Goal: Task Accomplishment & Management: Use online tool/utility

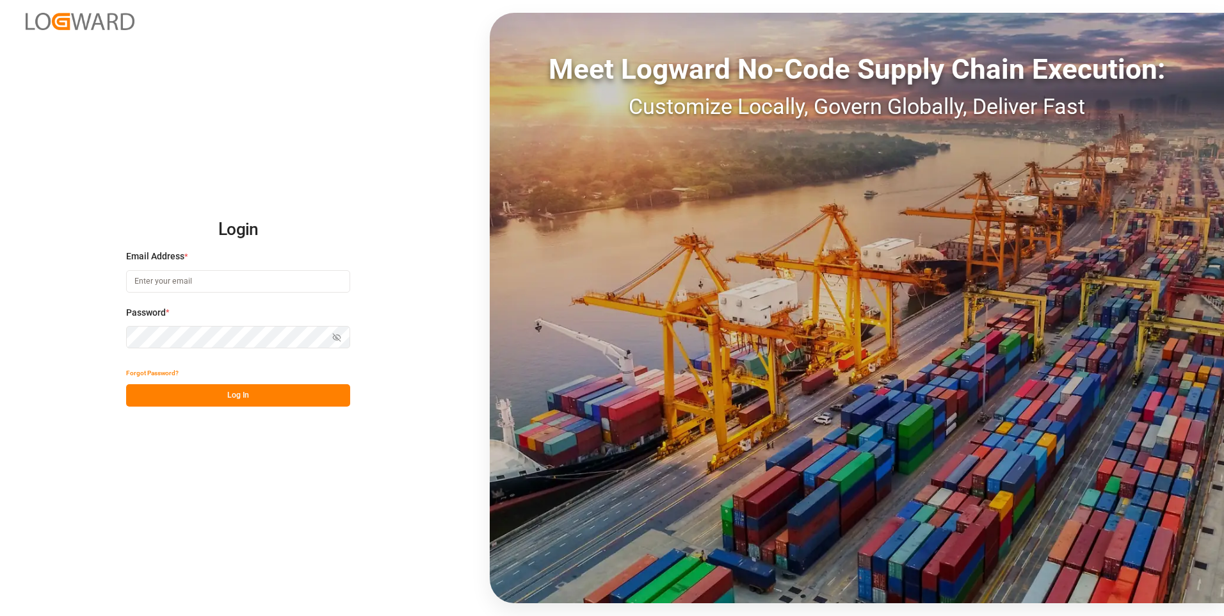
type input "[EMAIL_ADDRESS][DOMAIN_NAME]"
click at [257, 391] on button "Log In" at bounding box center [238, 395] width 224 height 22
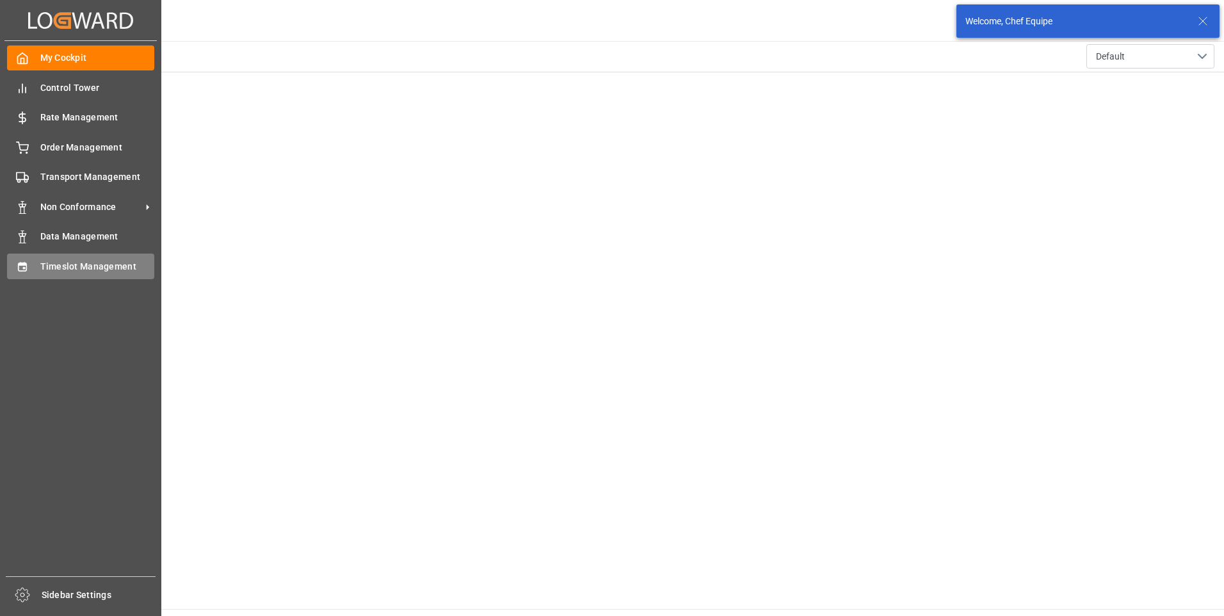
click at [34, 262] on div "Timeslot Management Timeslot Management" at bounding box center [80, 265] width 147 height 25
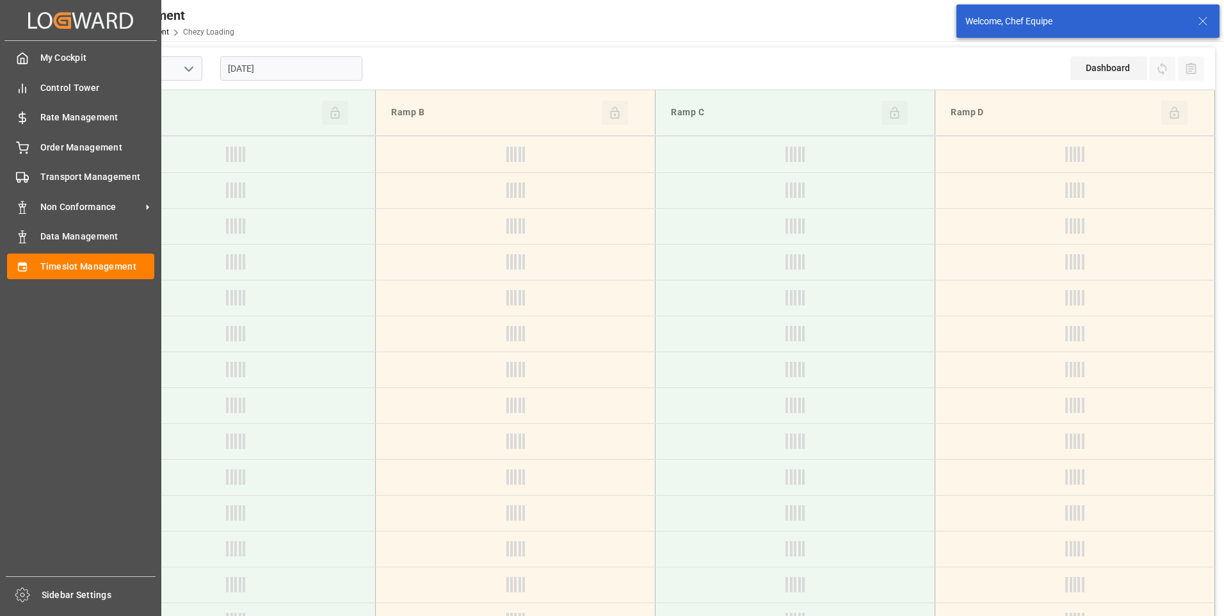
type input "Chezy Loading"
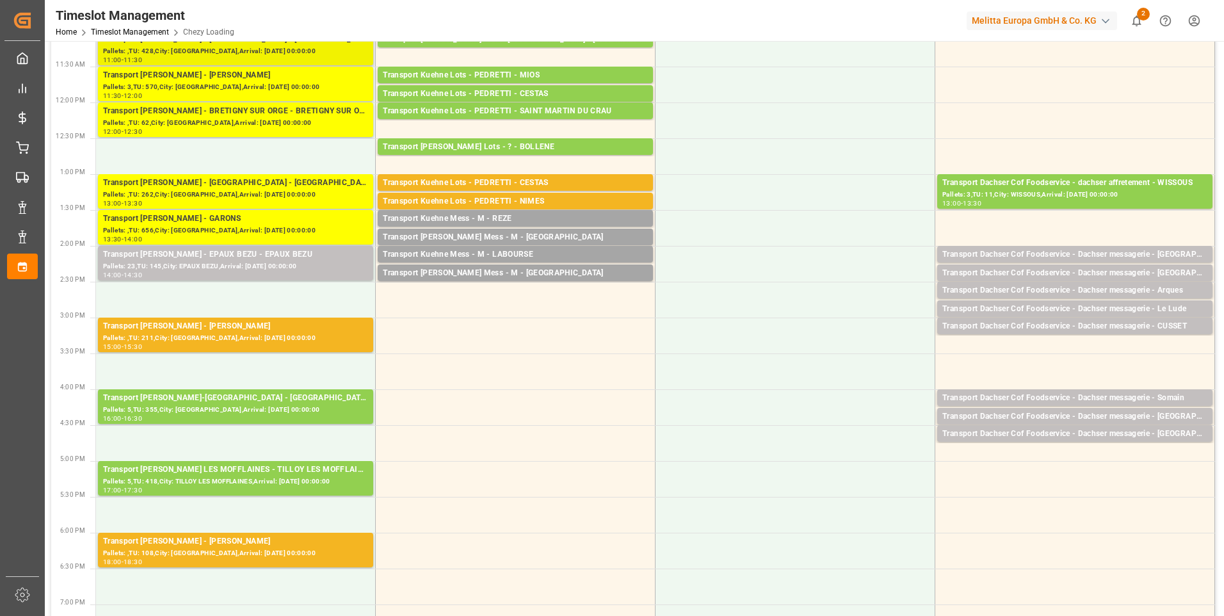
scroll to position [320, 0]
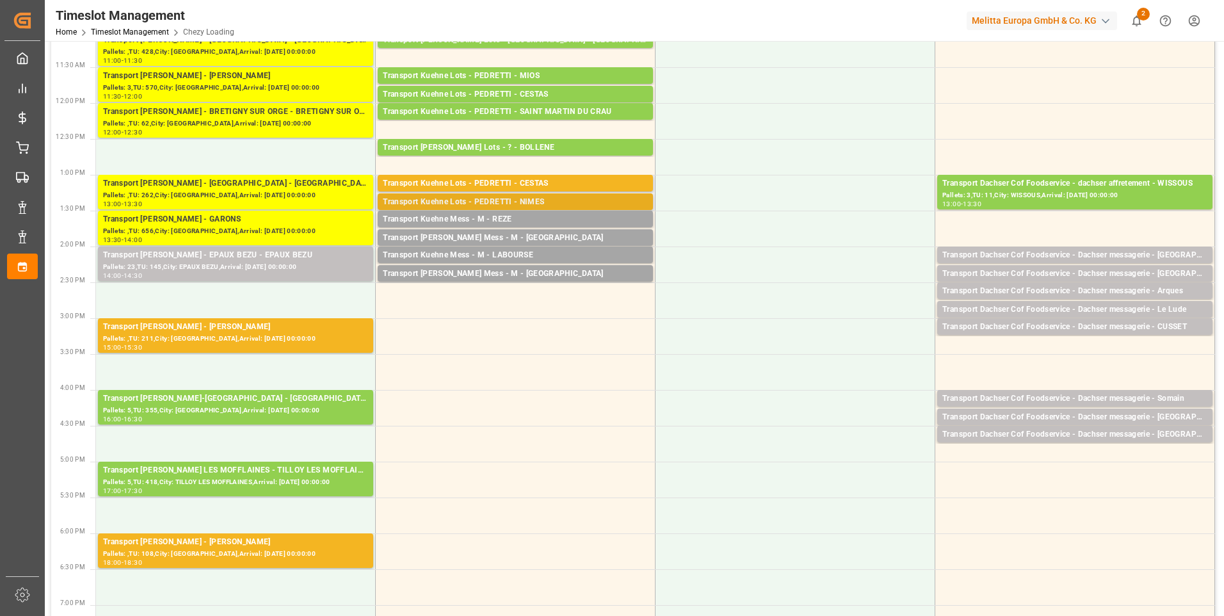
click at [443, 199] on div "Transport Kuehne Lots - PEDRETTI - NIMES" at bounding box center [515, 202] width 265 height 13
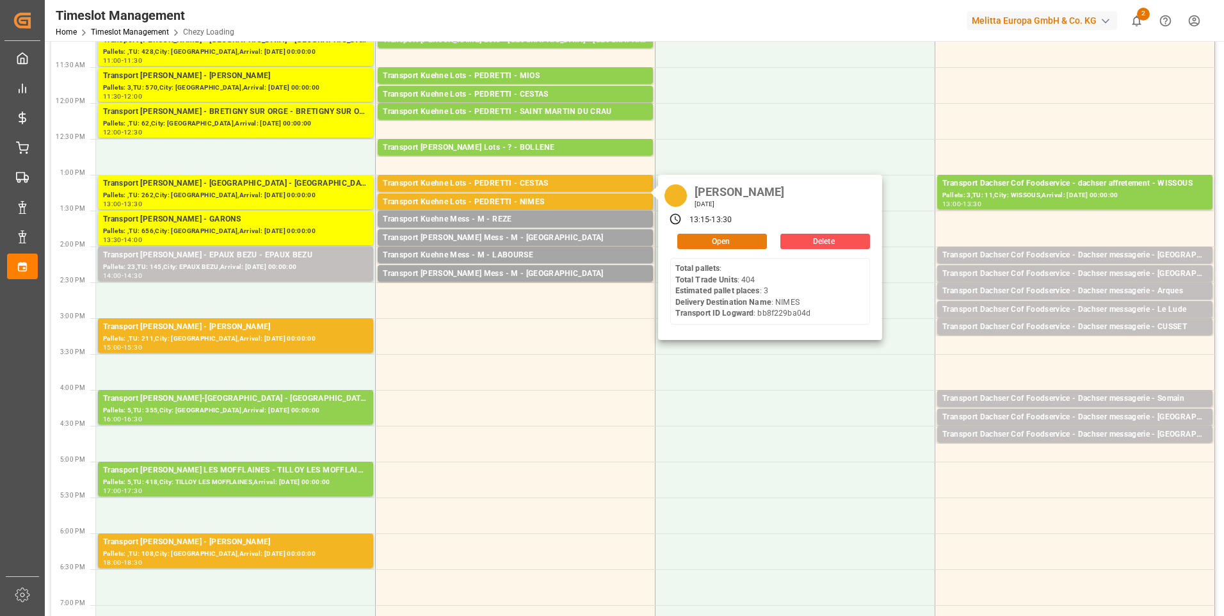
click at [707, 237] on button "Open" at bounding box center [722, 241] width 90 height 15
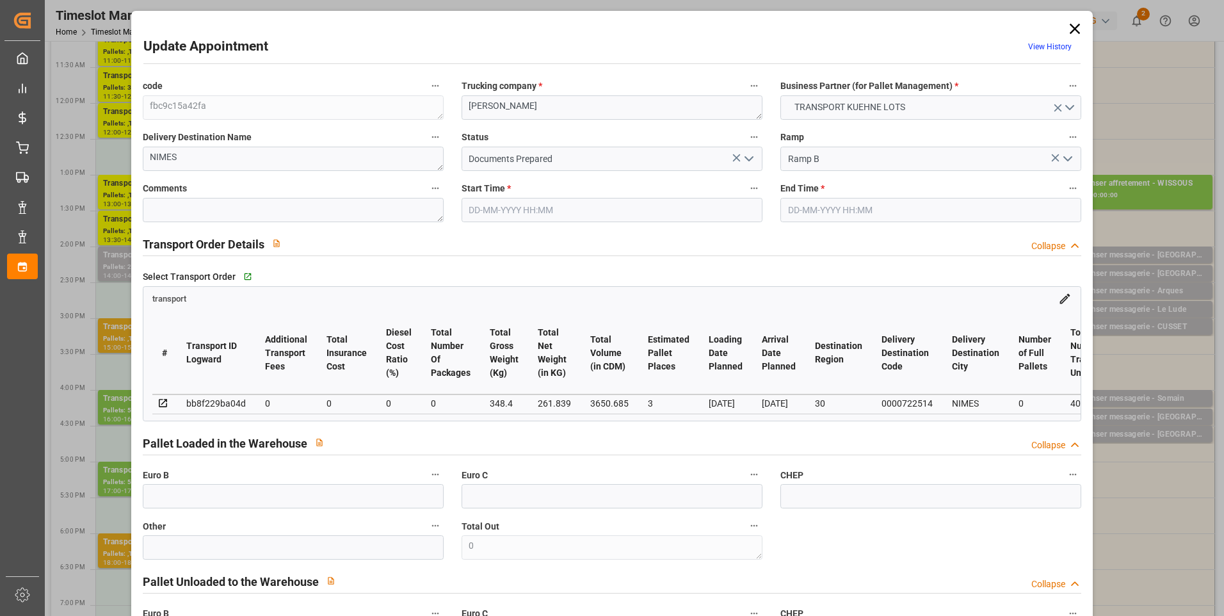
type input "3"
type input "0"
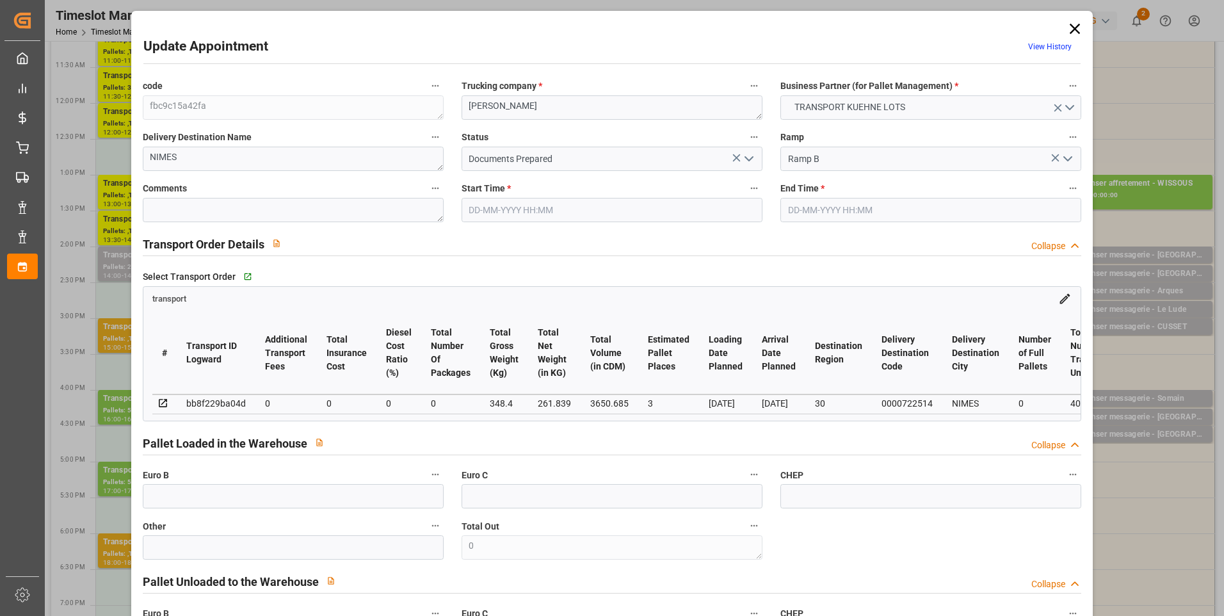
type input "0"
type input "261.839"
type input "417.4"
type input "3650.685"
type input "30"
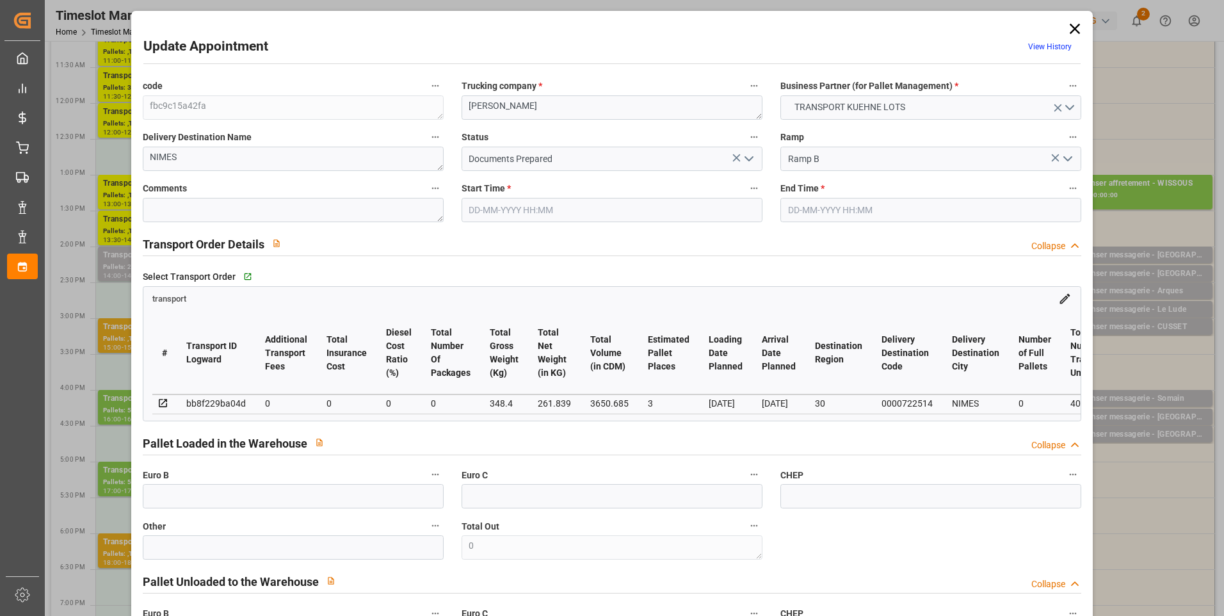
type input "0"
type input "404"
type input "3"
type input "101"
type input "348.4"
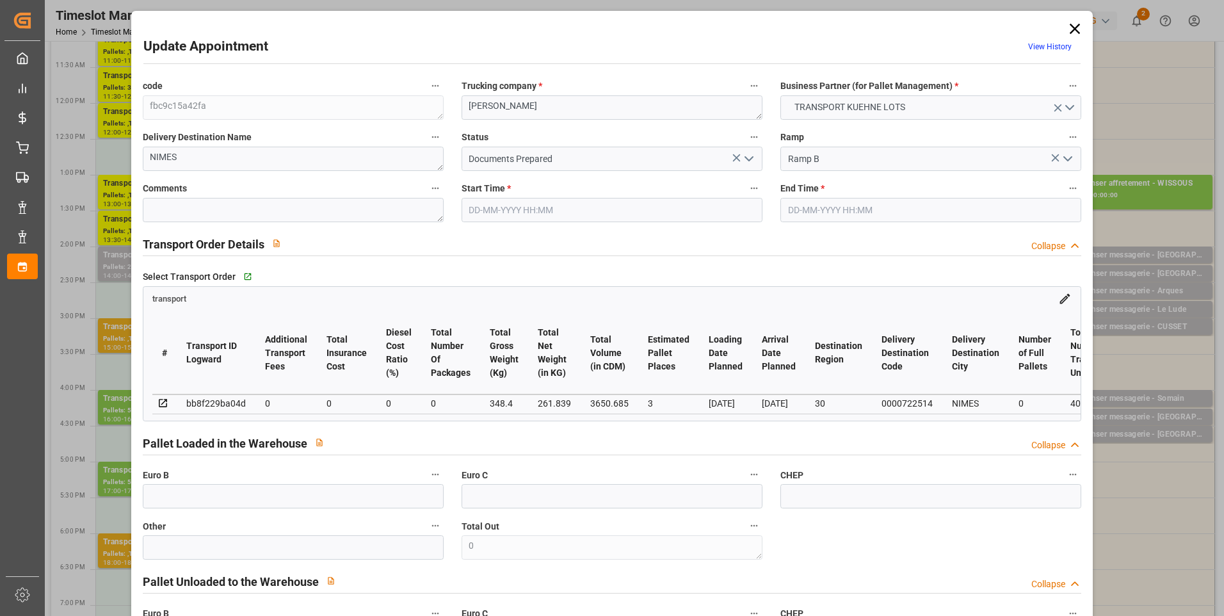
type input "0"
type input "4710.8598"
type input "0"
type input "21"
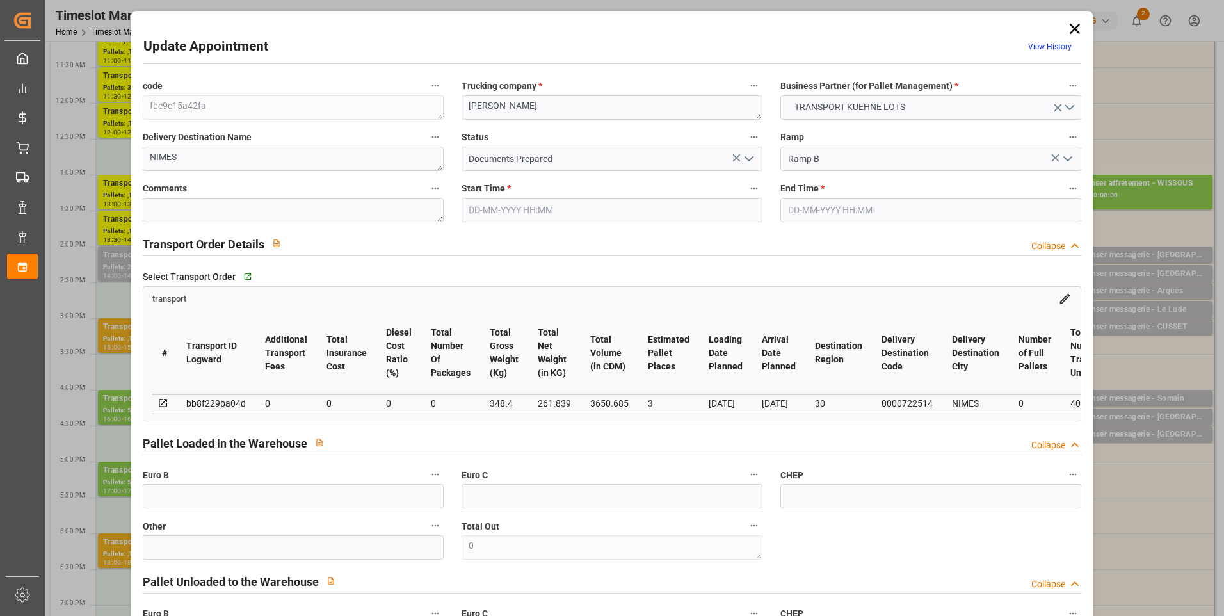
type input "35"
type input "[DATE] 13:15"
type input "[DATE] 13:30"
type input "[DATE] 14:16"
type input "[DATE] 11:26"
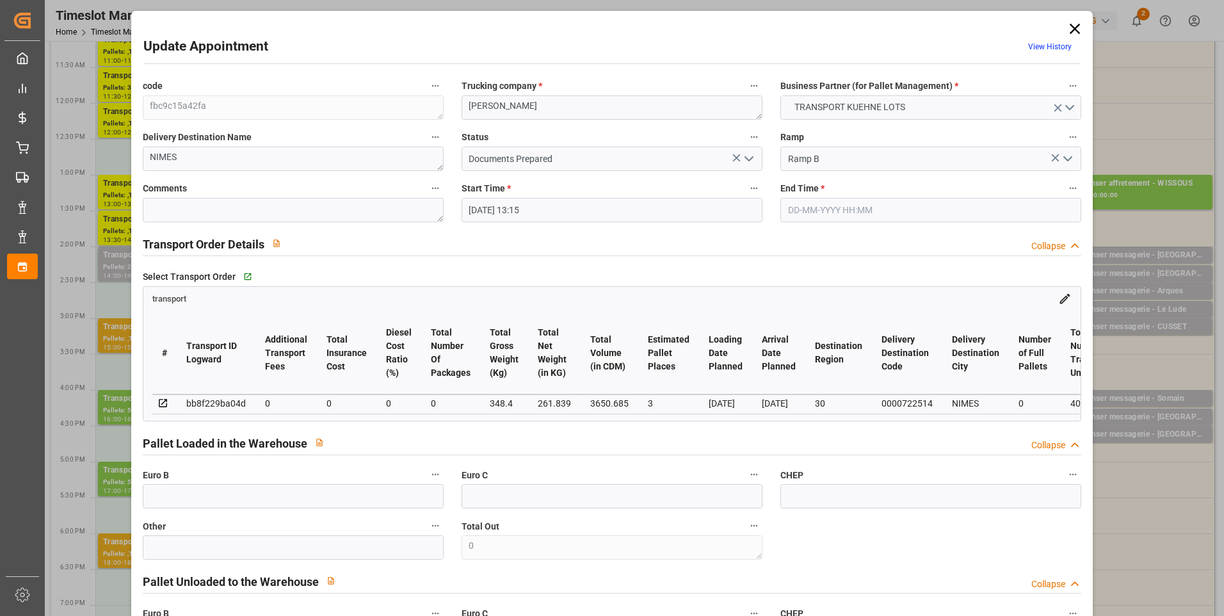
type input "[DATE]"
click at [748, 157] on icon "open menu" at bounding box center [748, 158] width 15 height 15
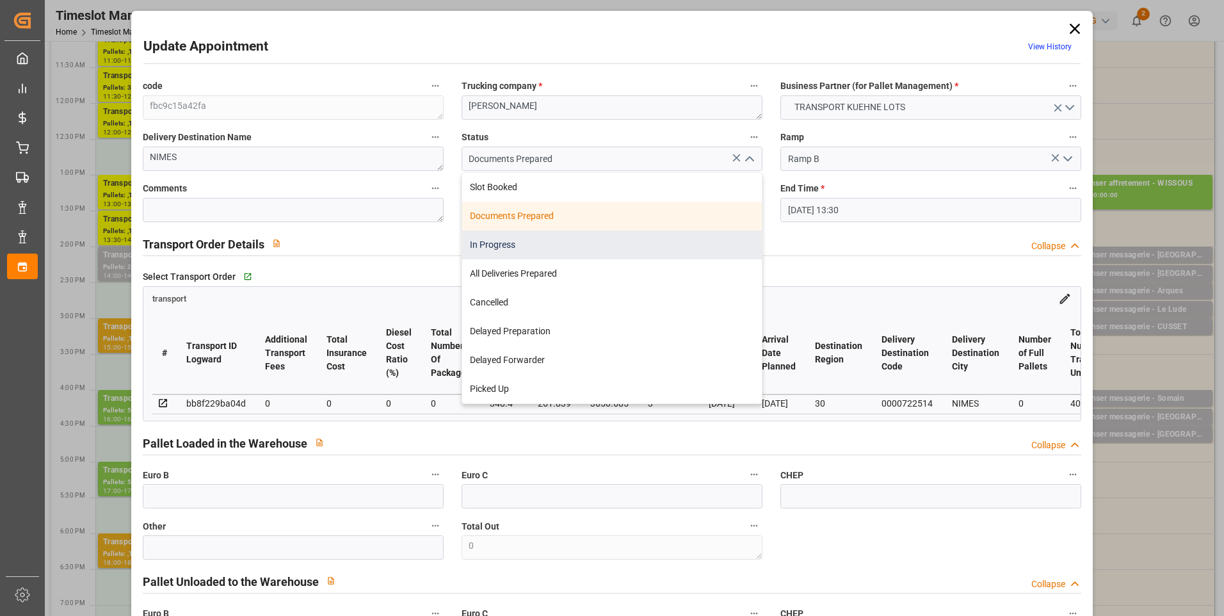
click at [546, 248] on div "In Progress" at bounding box center [612, 244] width 300 height 29
type input "In Progress"
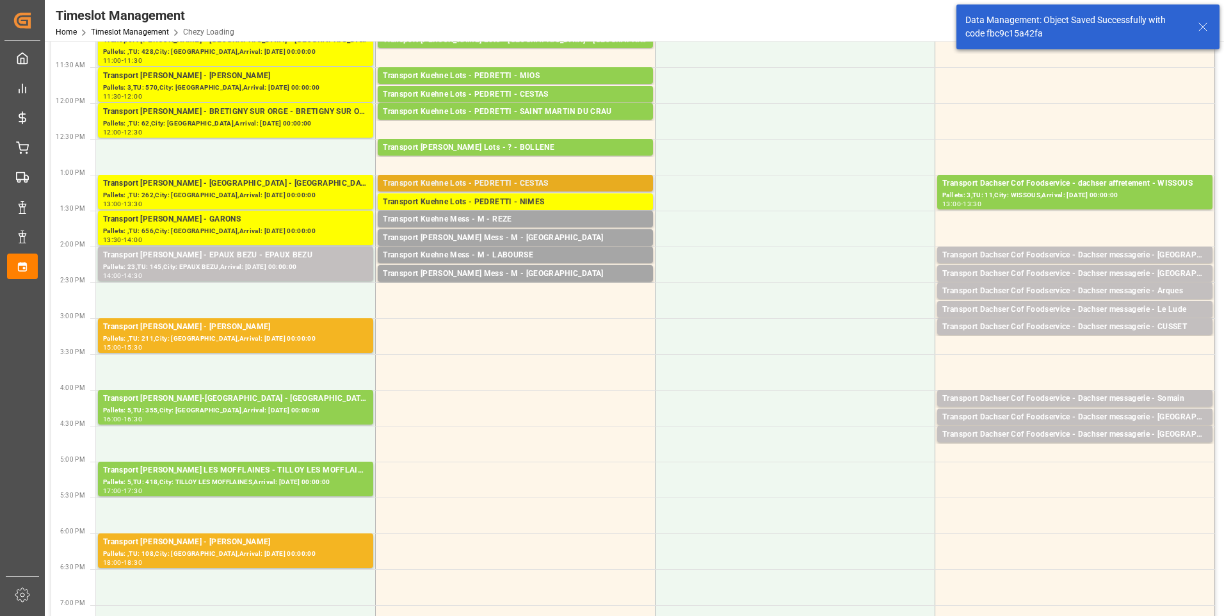
click at [467, 182] on div "Transport Kuehne Lots - PEDRETTI - CESTAS" at bounding box center [515, 183] width 265 height 13
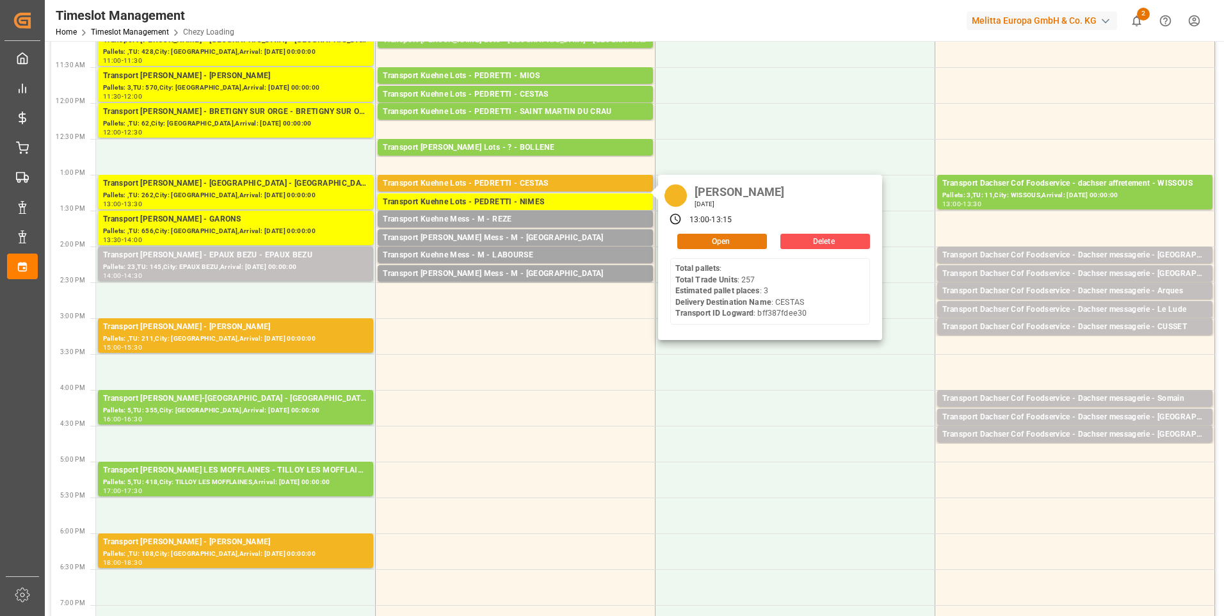
click at [701, 237] on button "Open" at bounding box center [722, 241] width 90 height 15
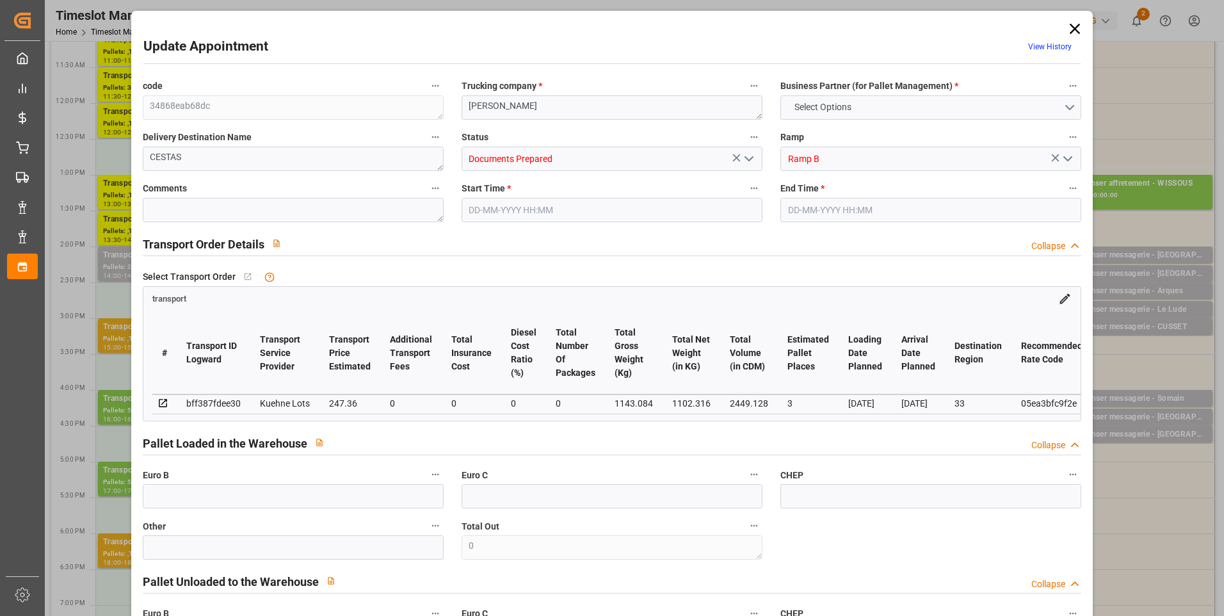
type input "3"
type input "247.36"
type input "0"
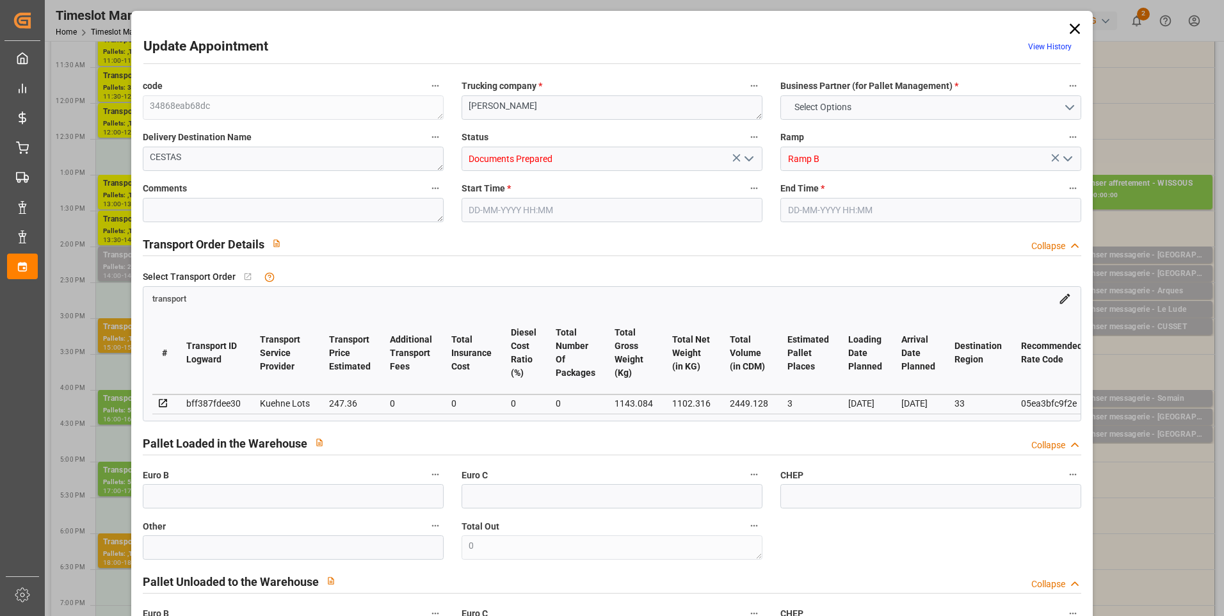
type input "247.36"
type input "0"
type input "1102.316"
type input "1373.084"
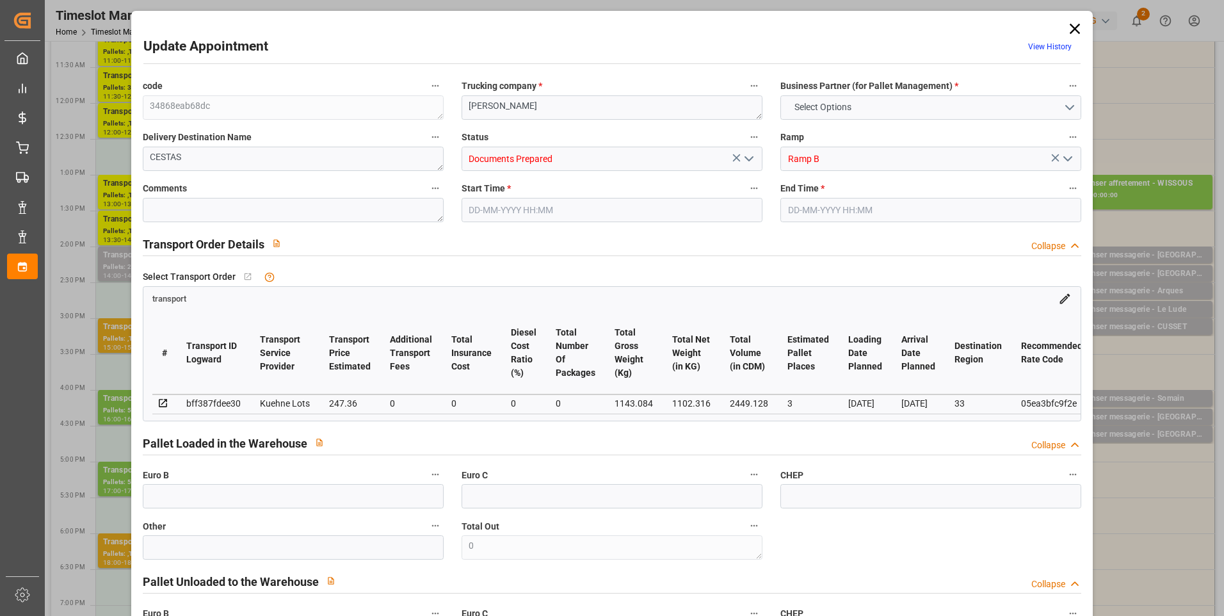
type input "2449.128"
type input "33"
type input "0"
type input "257"
type input "10"
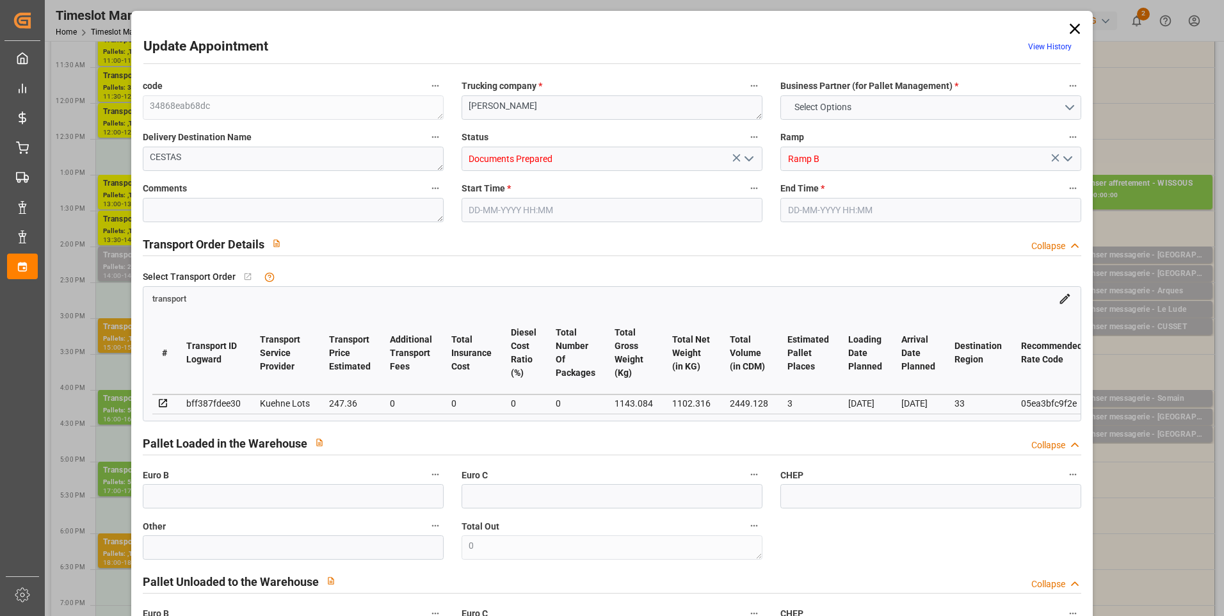
type input "101"
type input "1143.084"
type input "0"
type input "4710.8598"
type input "0"
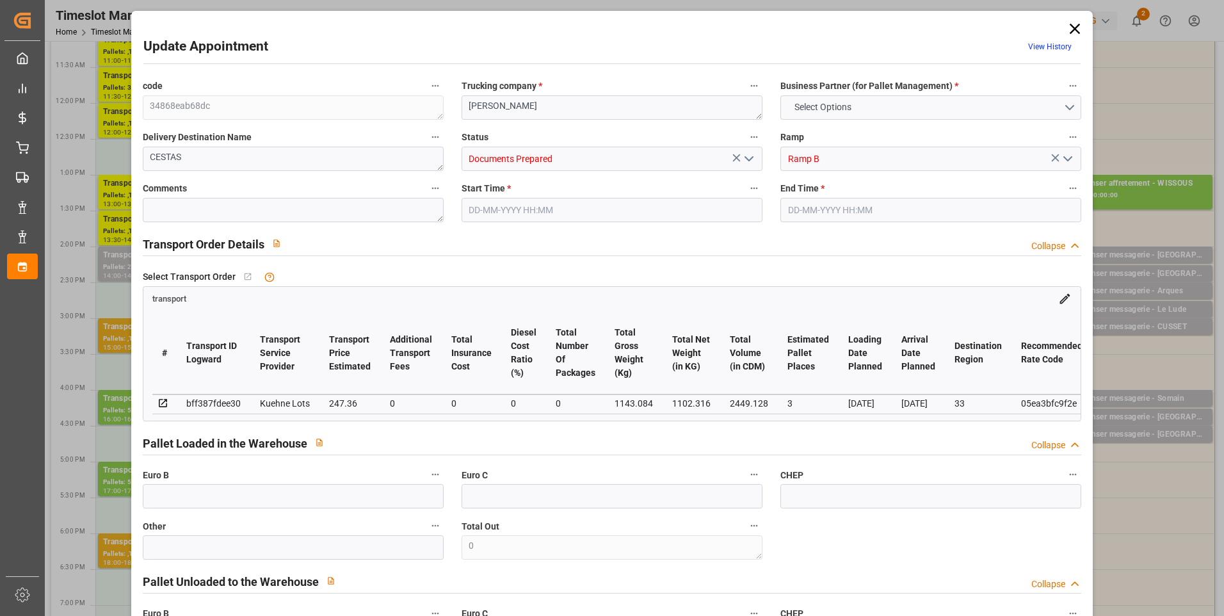
type input "0"
type input "21"
type input "35"
type input "[DATE] 13:00"
type input "[DATE] 13:15"
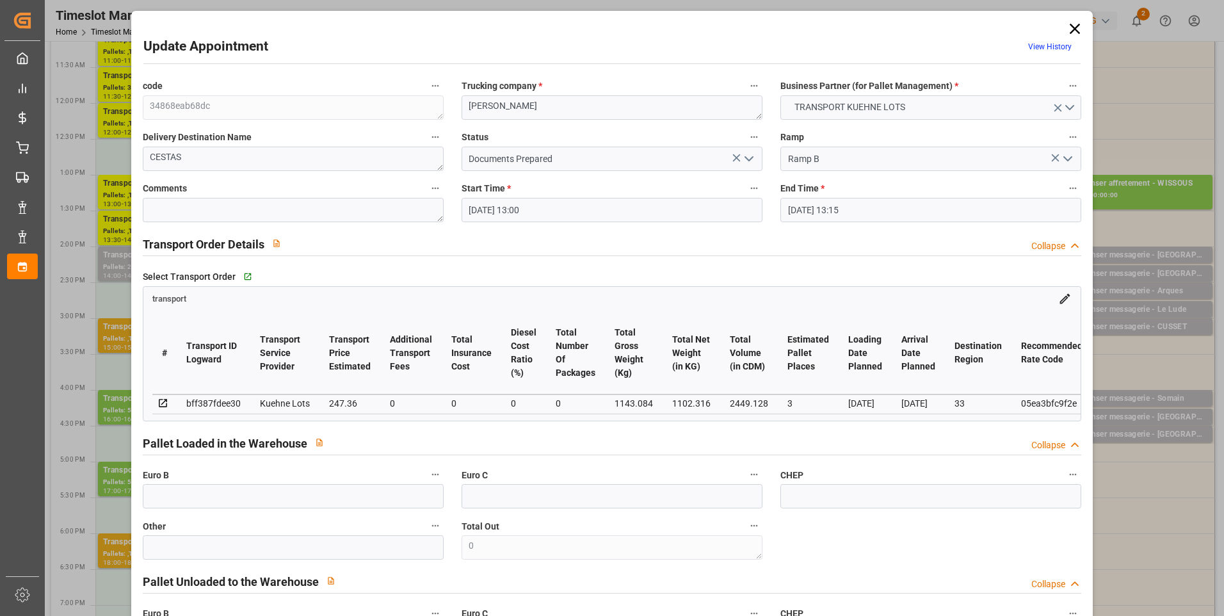
type input "[DATE] 14:16"
type input "[DATE] 11:26"
type input "[DATE]"
click at [745, 157] on polyline "open menu" at bounding box center [749, 159] width 8 height 4
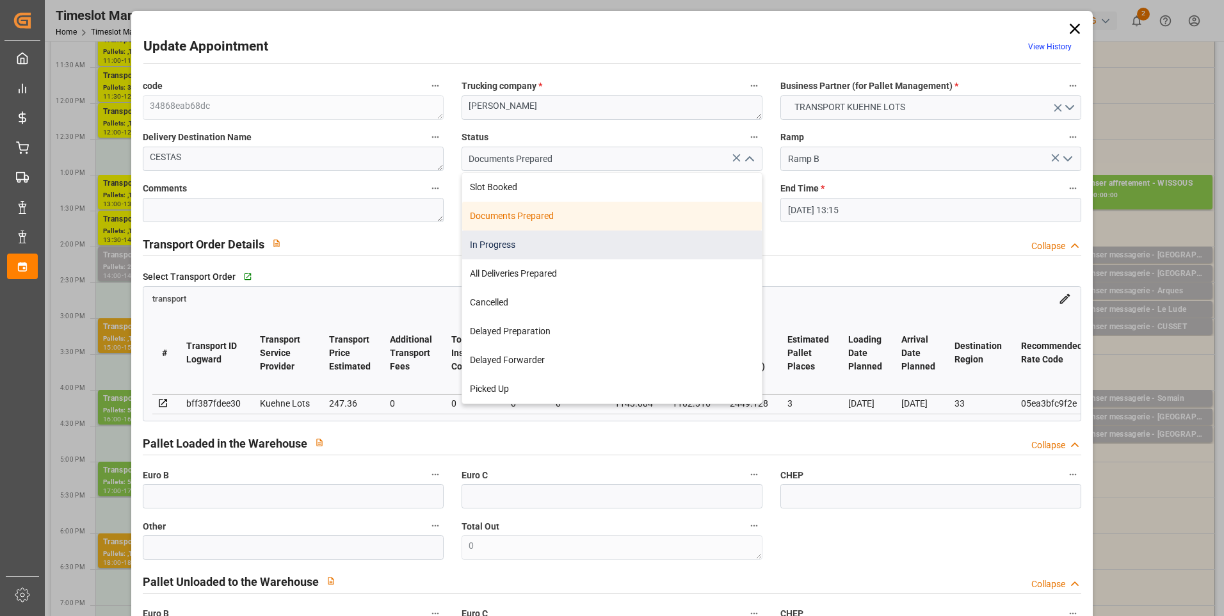
click at [510, 239] on div "In Progress" at bounding box center [612, 244] width 300 height 29
type input "In Progress"
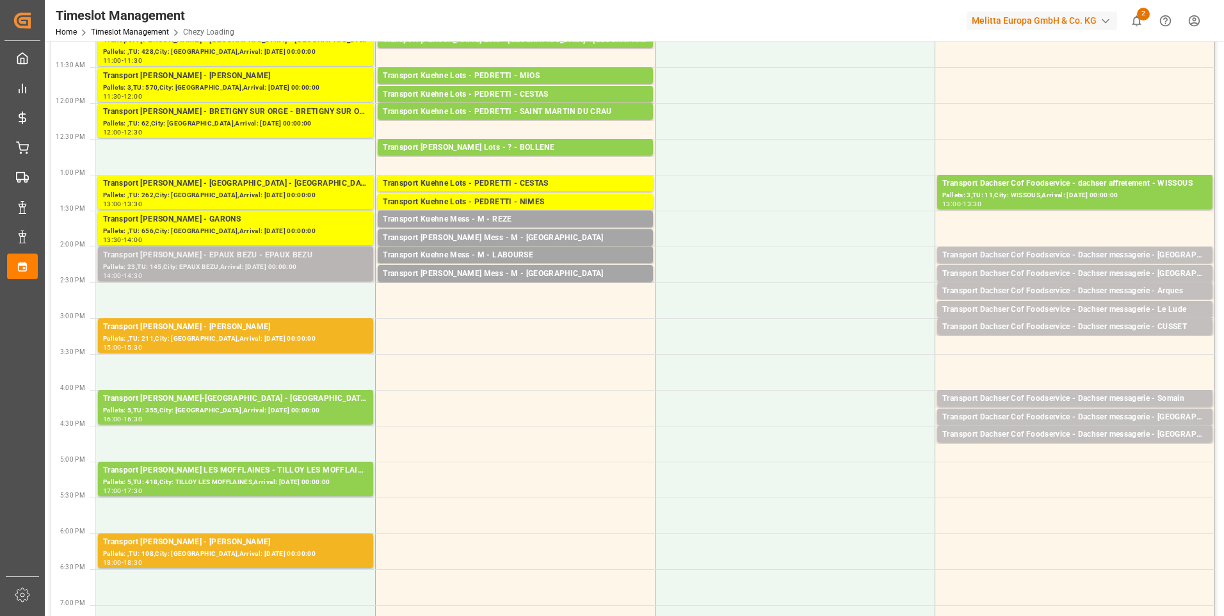
click at [241, 255] on div "Transport [PERSON_NAME] - EPAUX BEZU - EPAUX BEZU" at bounding box center [235, 255] width 265 height 13
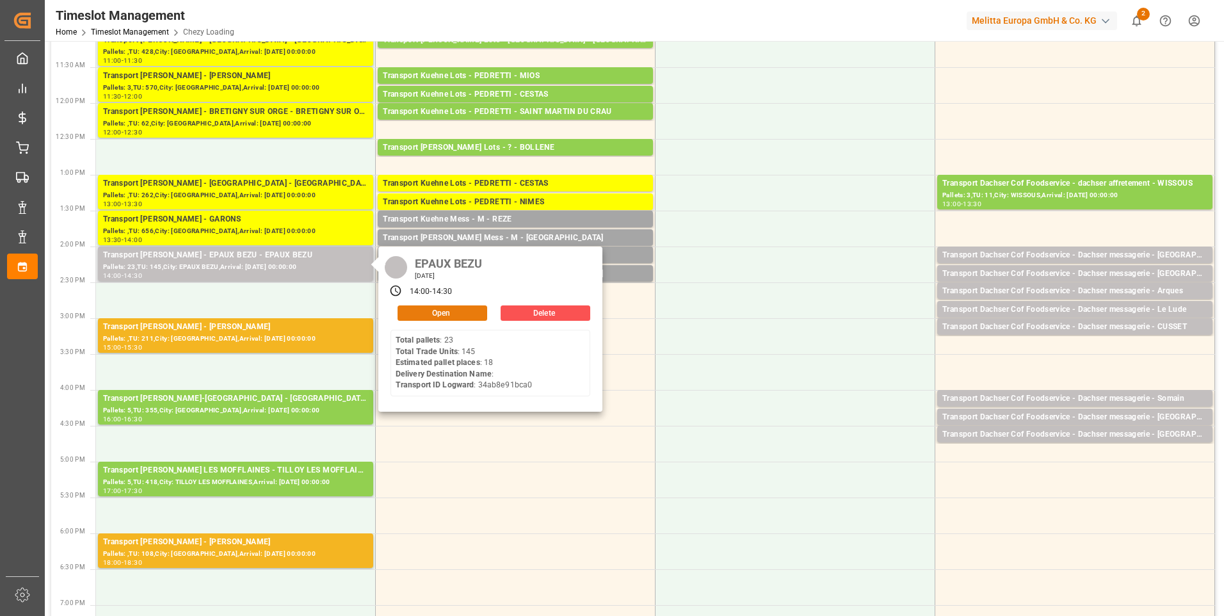
click at [448, 313] on button "Open" at bounding box center [443, 312] width 90 height 15
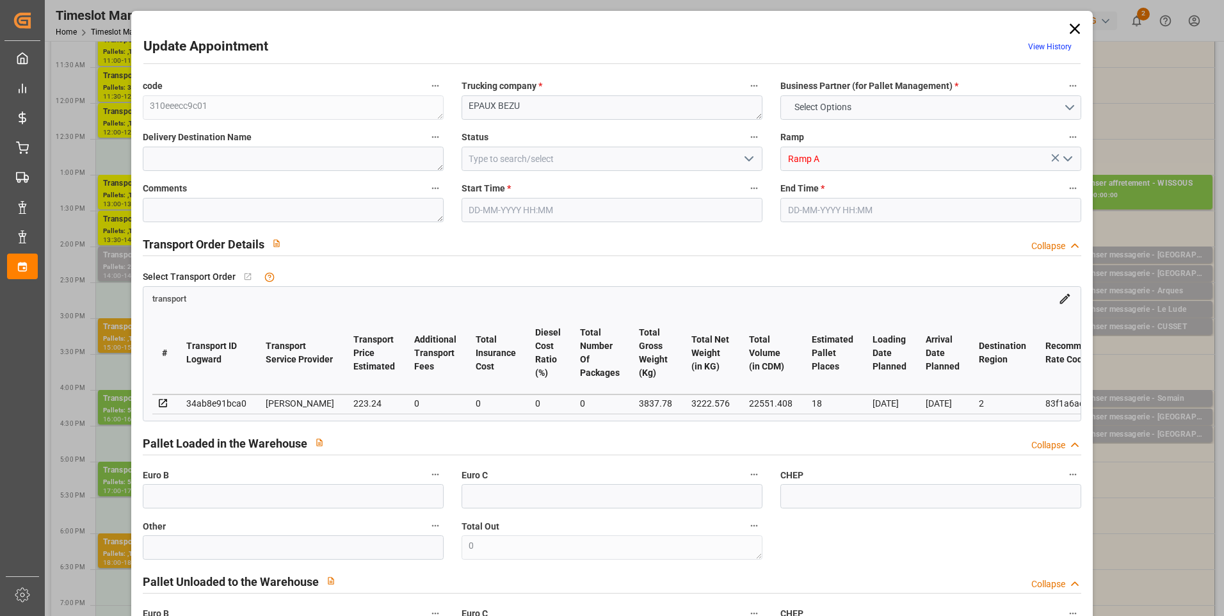
type input "18"
type input "223.24"
type input "0"
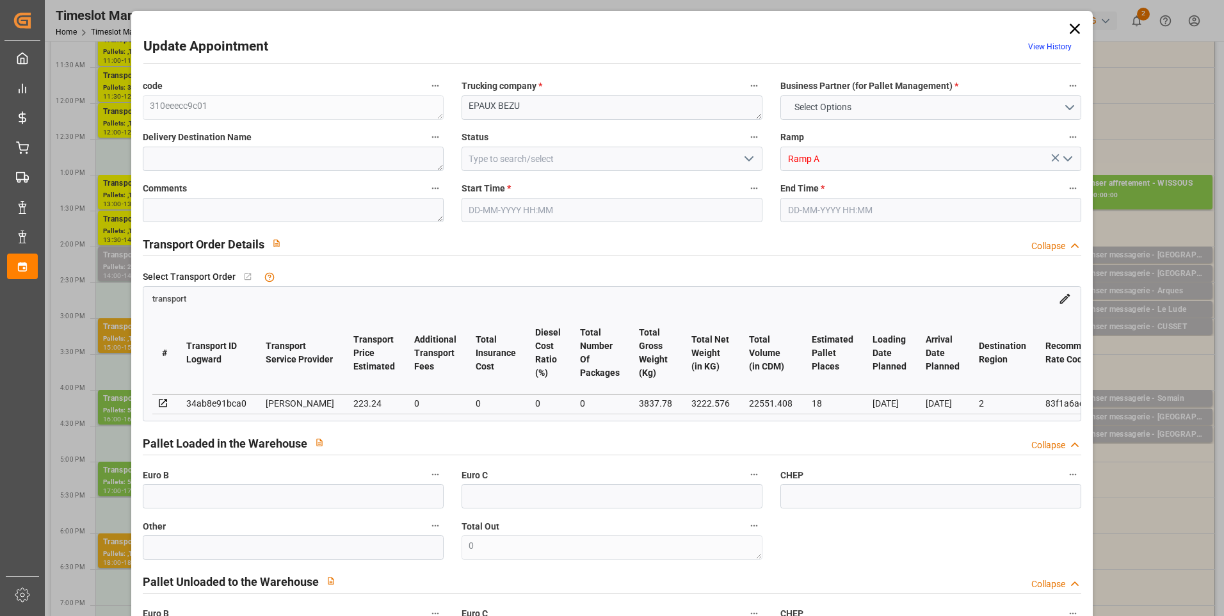
type input "215.6945"
type input "-7.5455"
type input "0"
type input "3222.576"
type input "4277.62"
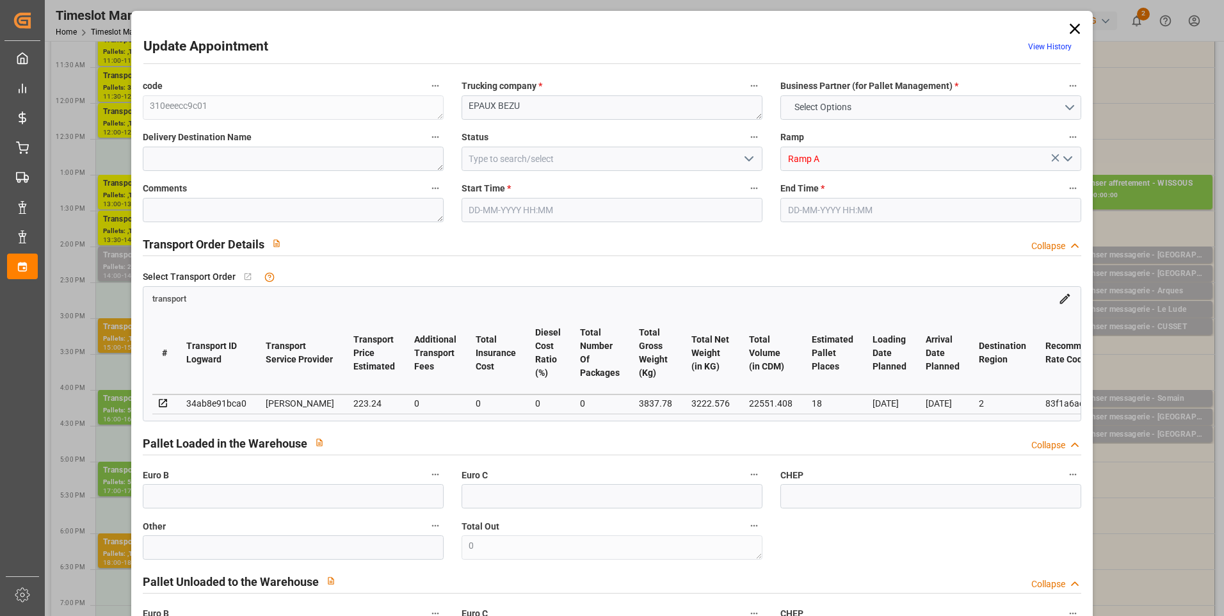
type input "22551.408"
type input "2"
type input "23"
type input "145"
type input "18"
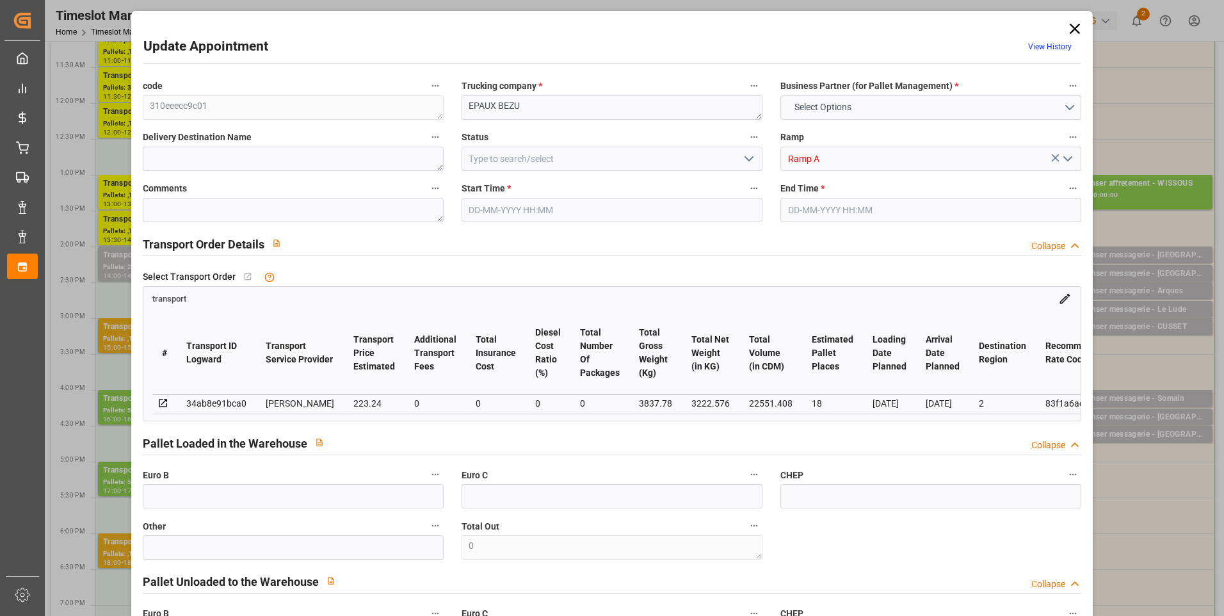
type input "101"
type input "3837.78"
type input "0"
type input "4710.8598"
type input "0"
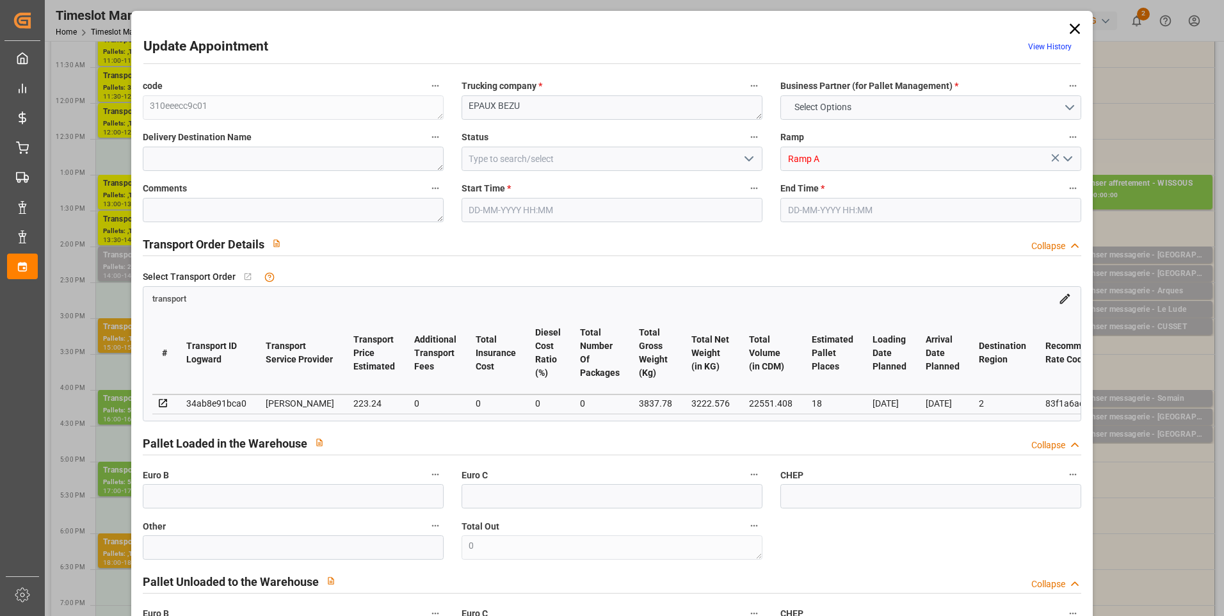
type input "0"
type input "21"
type input "35"
type input "[DATE] 14:00"
type input "[DATE] 14:30"
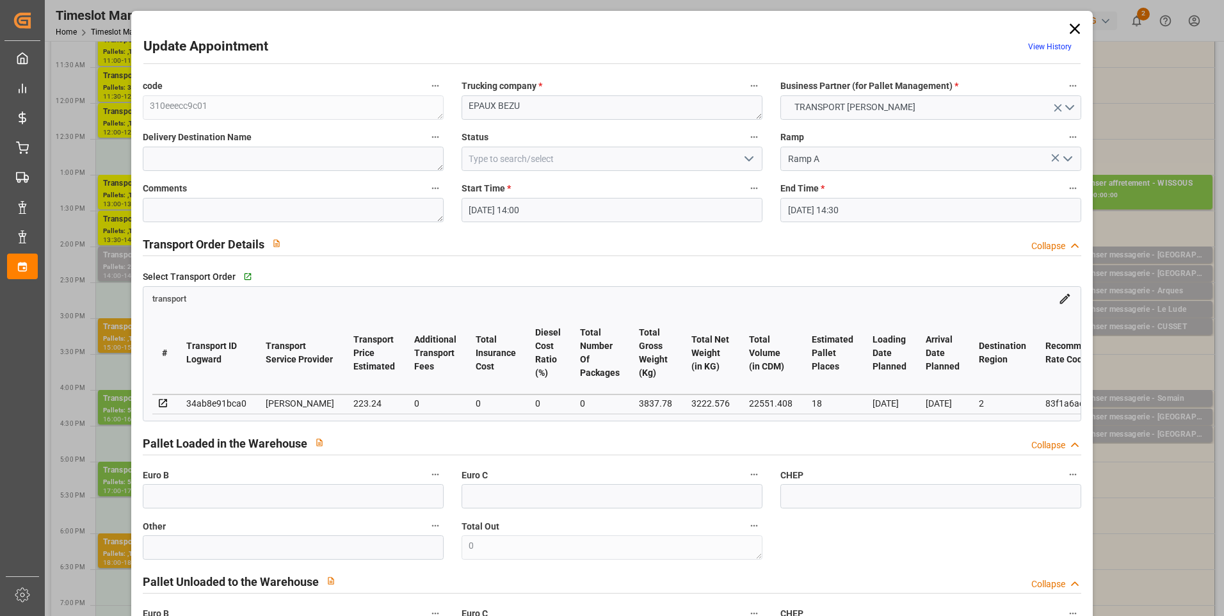
type input "[DATE] 14:34"
type input "[DATE] 11:19"
type input "[DATE]"
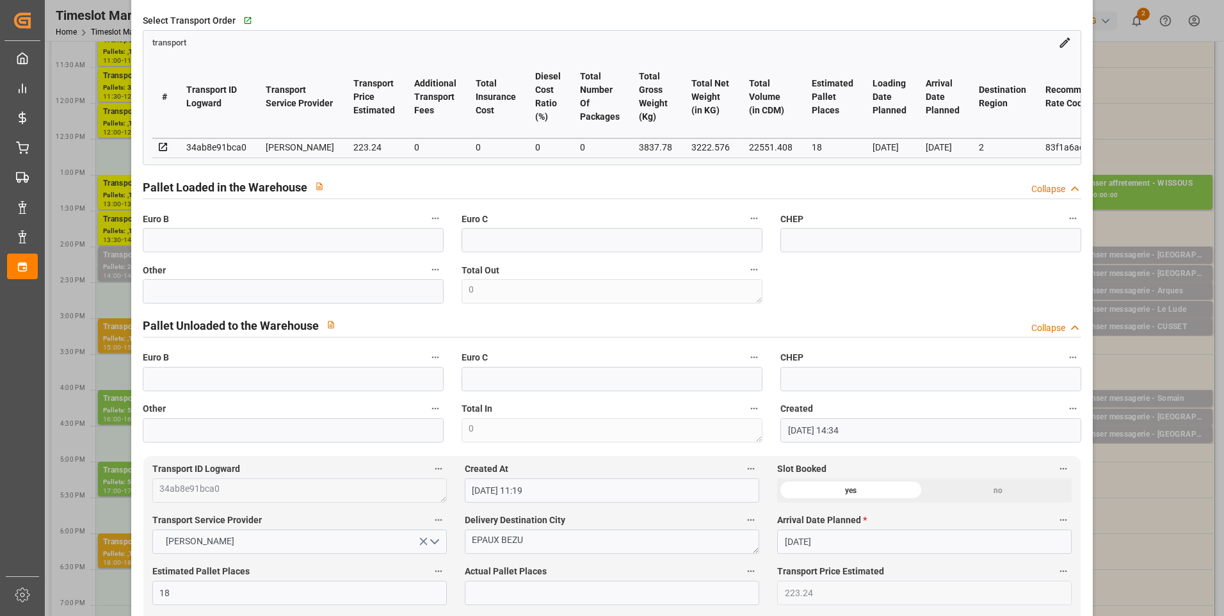
scroll to position [0, 0]
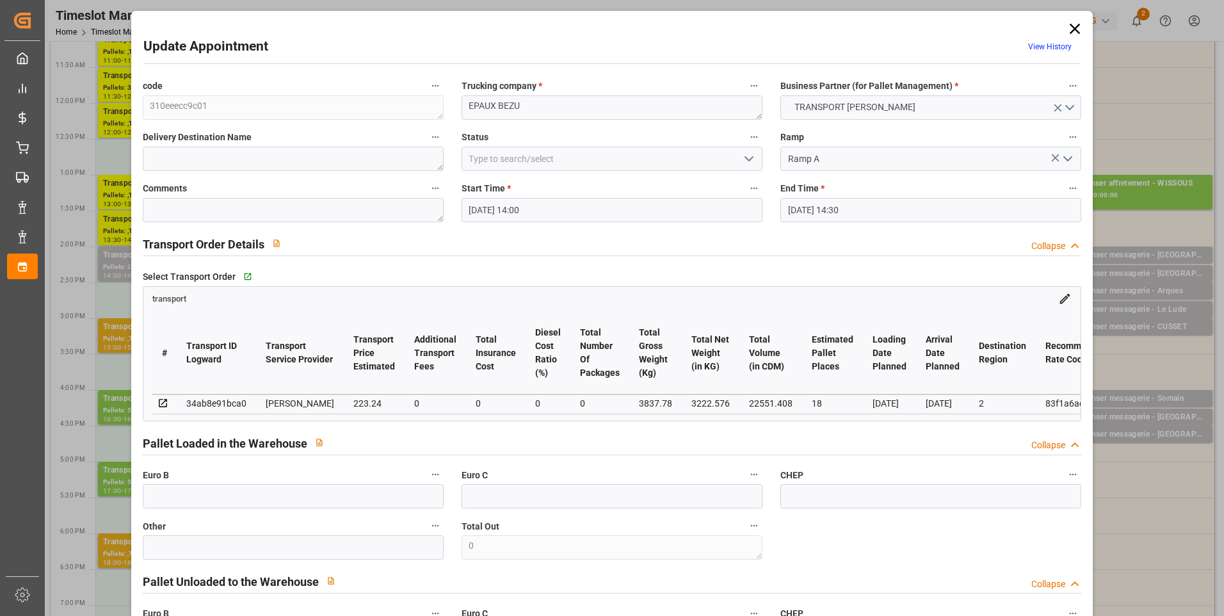
click at [746, 160] on polyline "open menu" at bounding box center [749, 159] width 8 height 4
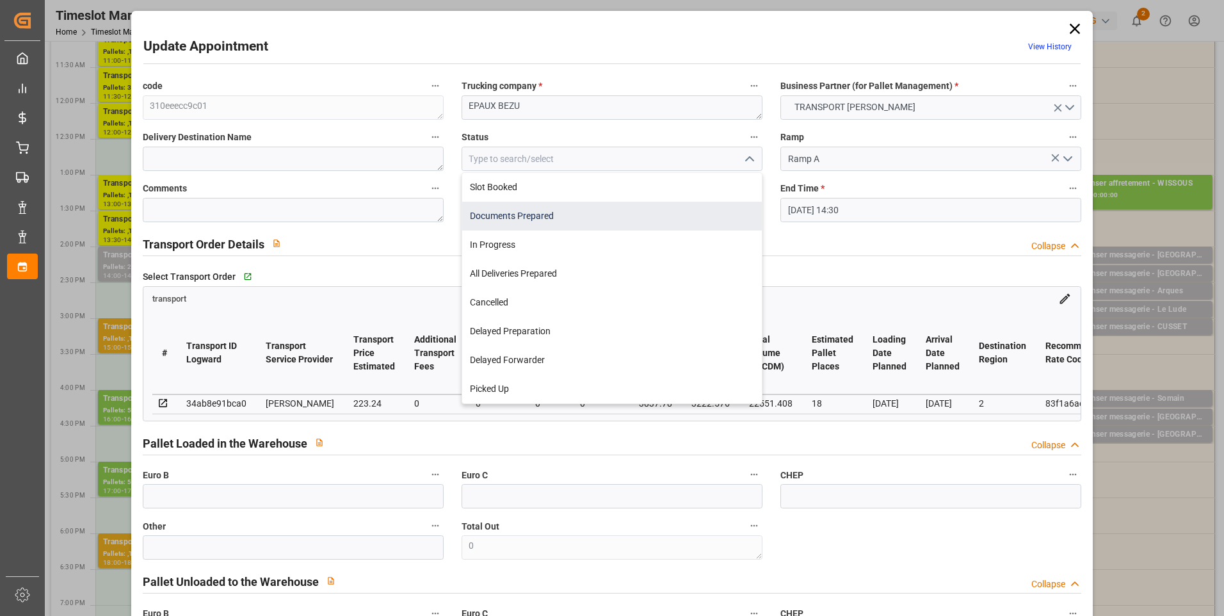
click at [499, 219] on div "Documents Prepared" at bounding box center [612, 216] width 300 height 29
type input "Documents Prepared"
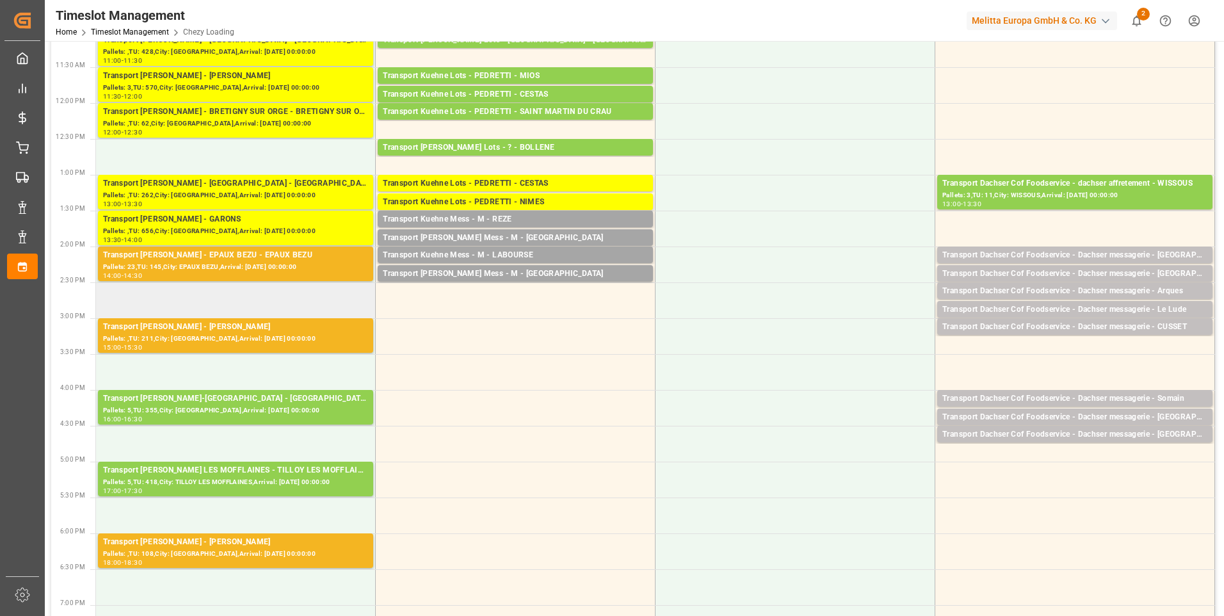
scroll to position [576, 0]
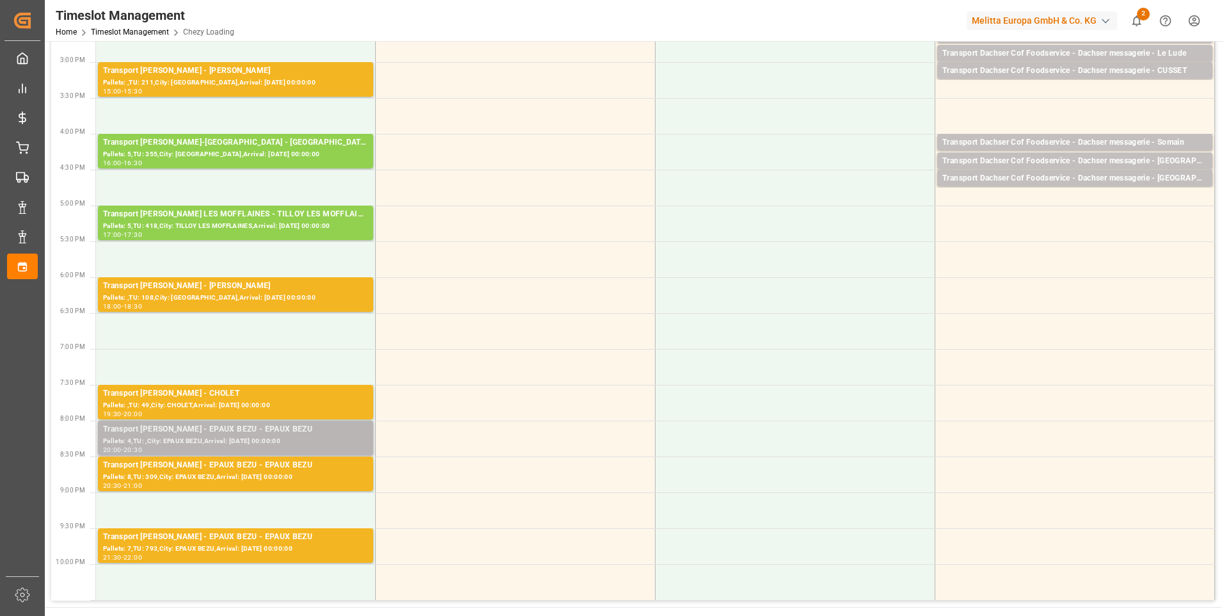
click at [215, 437] on div "Pallets: 4,TU: ,City: EPAUX BEZU,Arrival: [DATE] 00:00:00" at bounding box center [235, 441] width 265 height 11
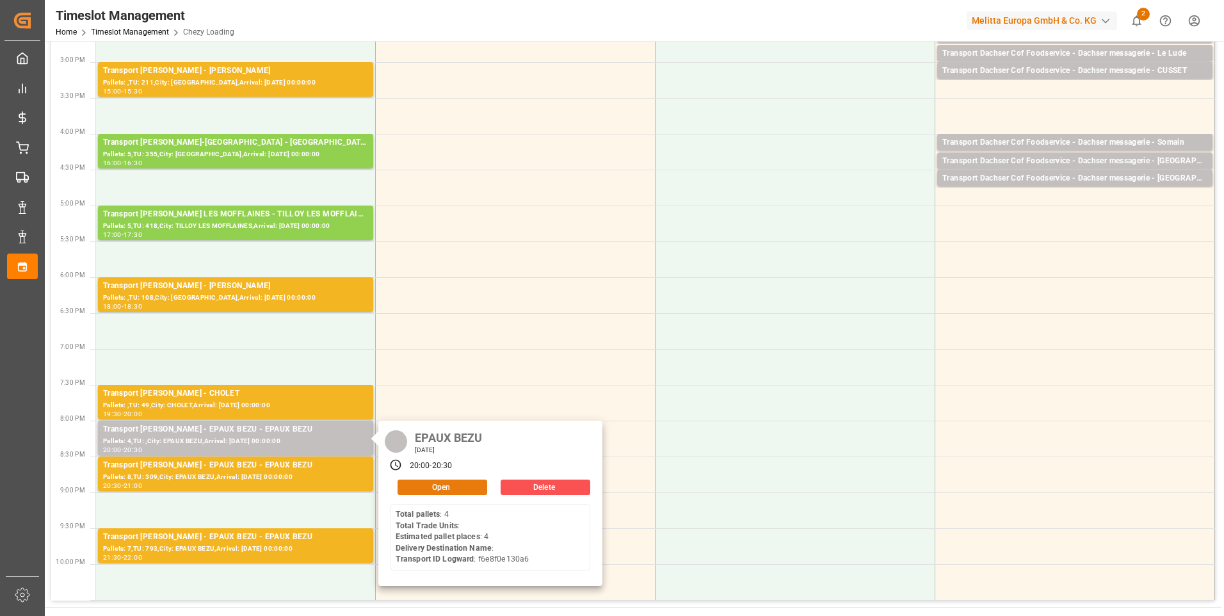
click at [467, 483] on button "Open" at bounding box center [443, 486] width 90 height 15
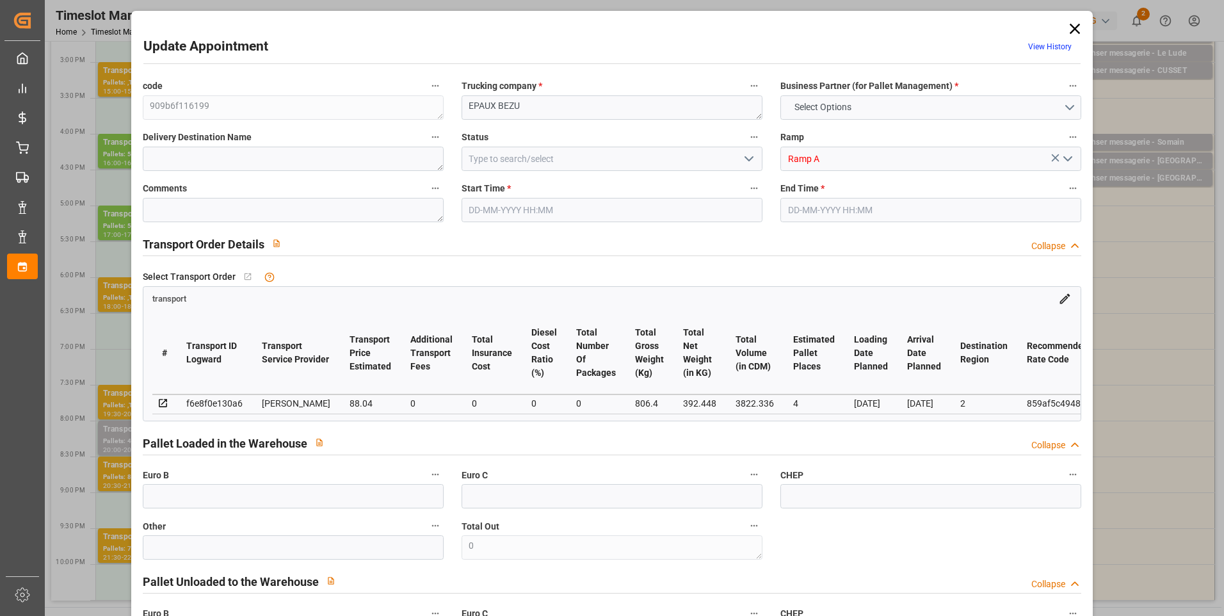
type input "4"
type input "88.04"
type input "0"
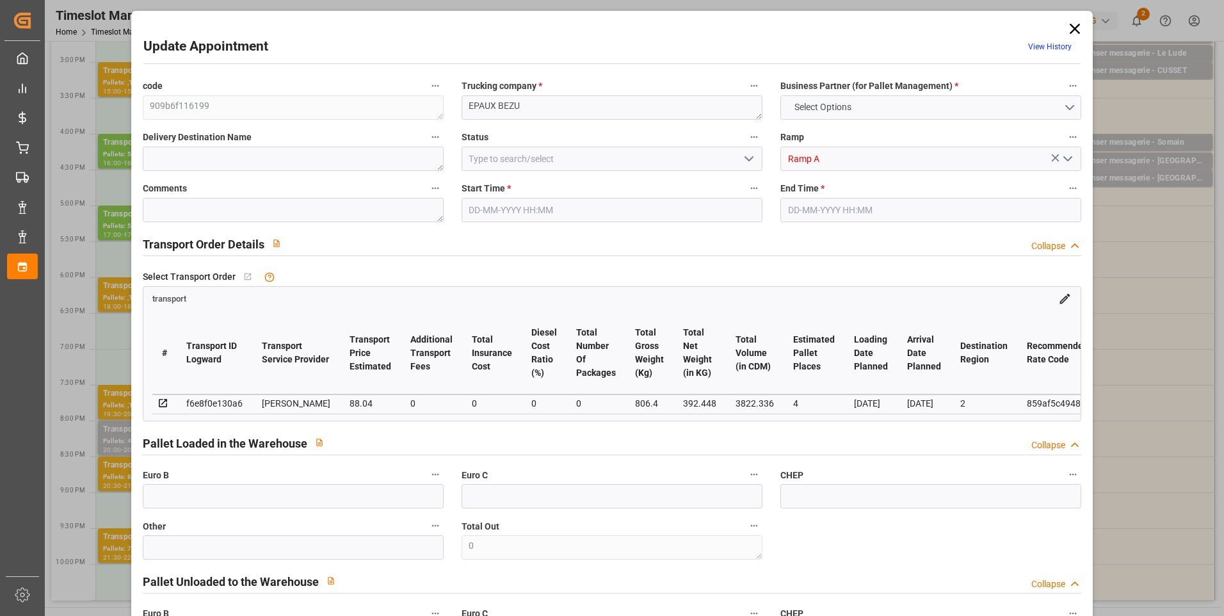
type input "85.0642"
type input "-2.9758"
type input "0"
type input "392.448"
type input "964"
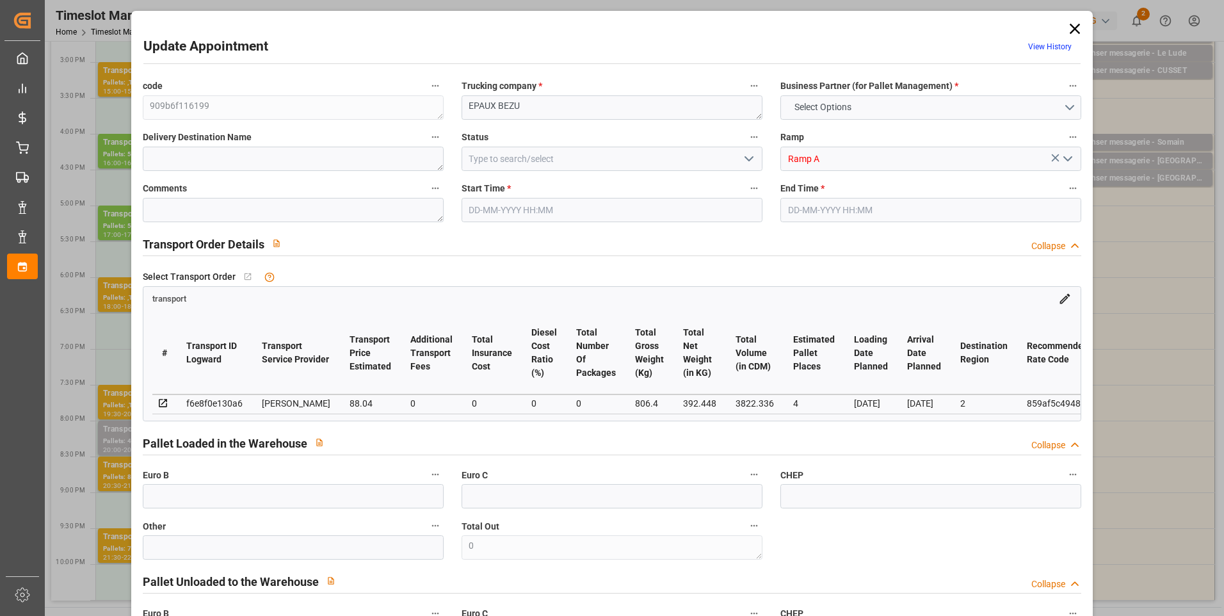
type input "3822.336"
type input "2"
type input "4"
type input "0"
type input "4"
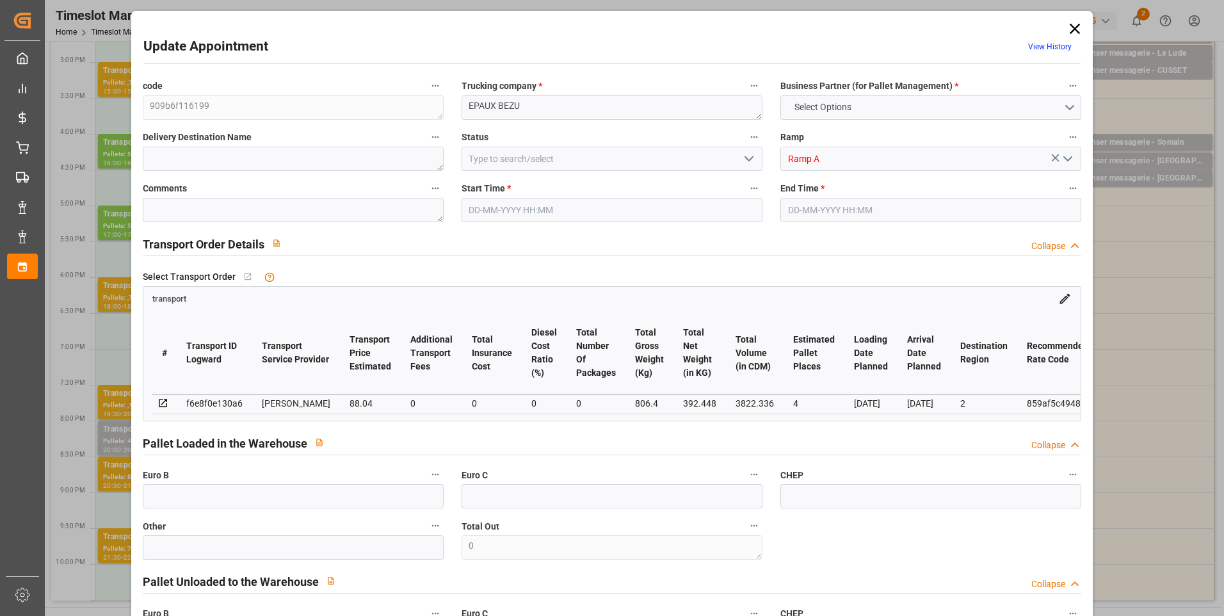
type input "101"
type input "806.4"
type input "0"
type input "4710.8598"
type input "0"
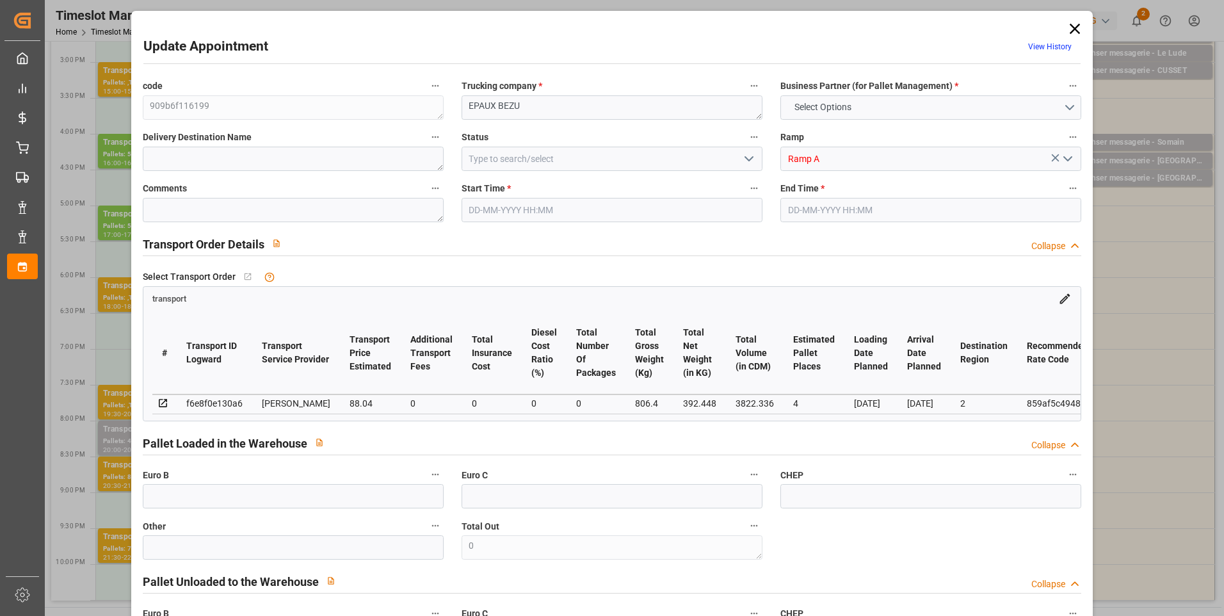
type input "0"
type input "21"
type input "35"
type input "[DATE] 20:00"
type input "[DATE] 20:30"
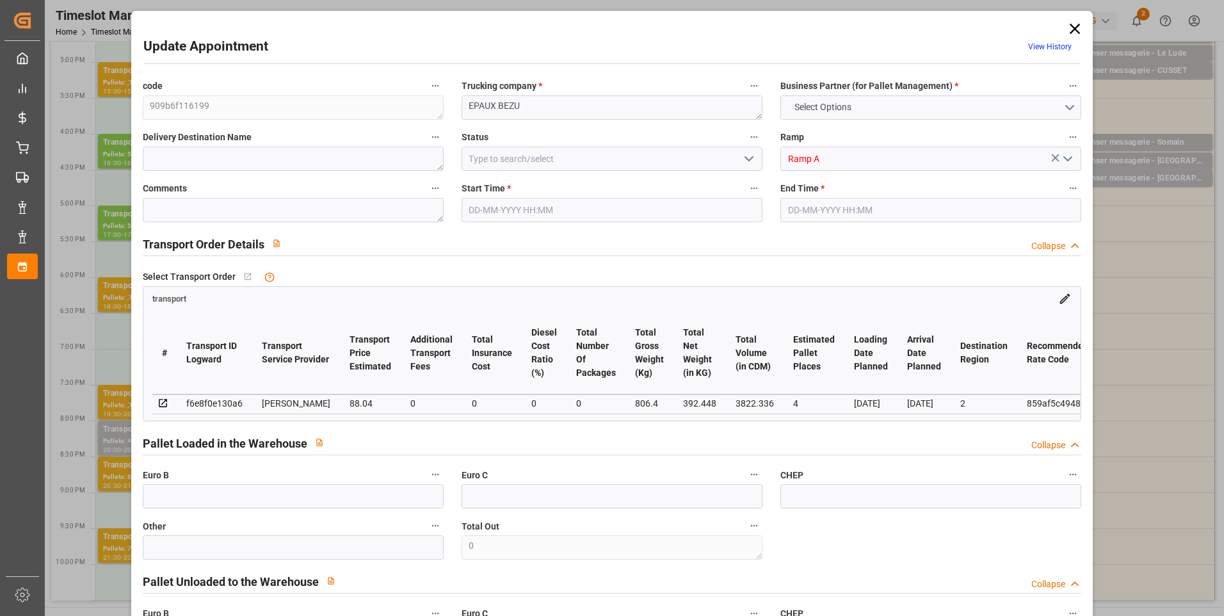
type input "[DATE] 14:24"
type input "[DATE] 11:19"
type input "[DATE]"
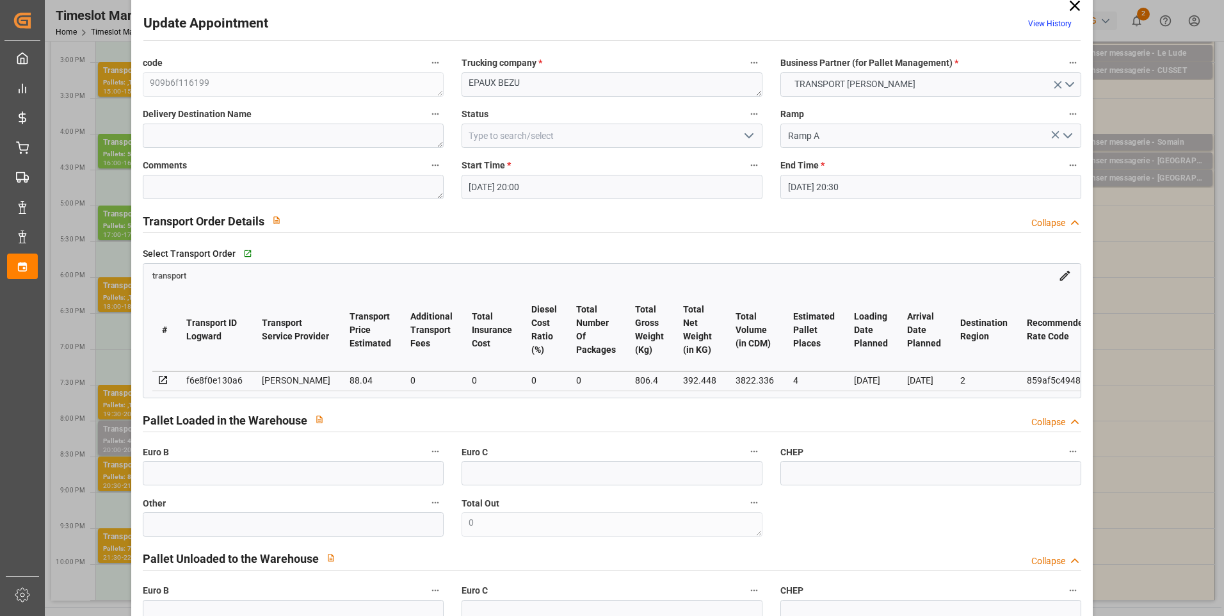
scroll to position [0, 0]
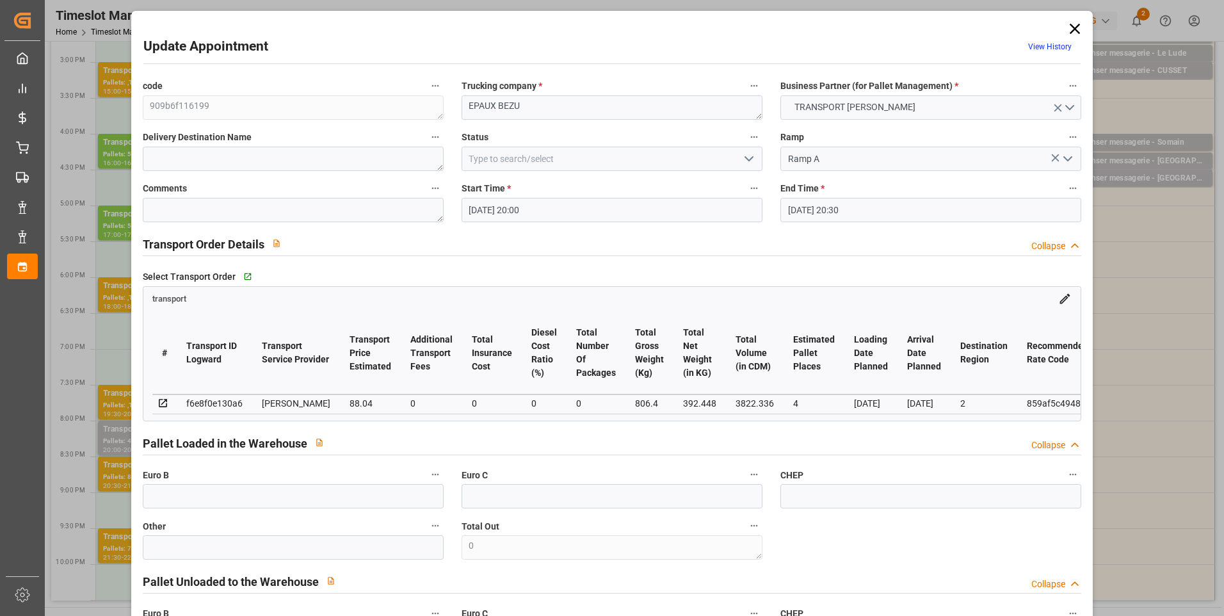
click at [742, 159] on icon "open menu" at bounding box center [748, 158] width 15 height 15
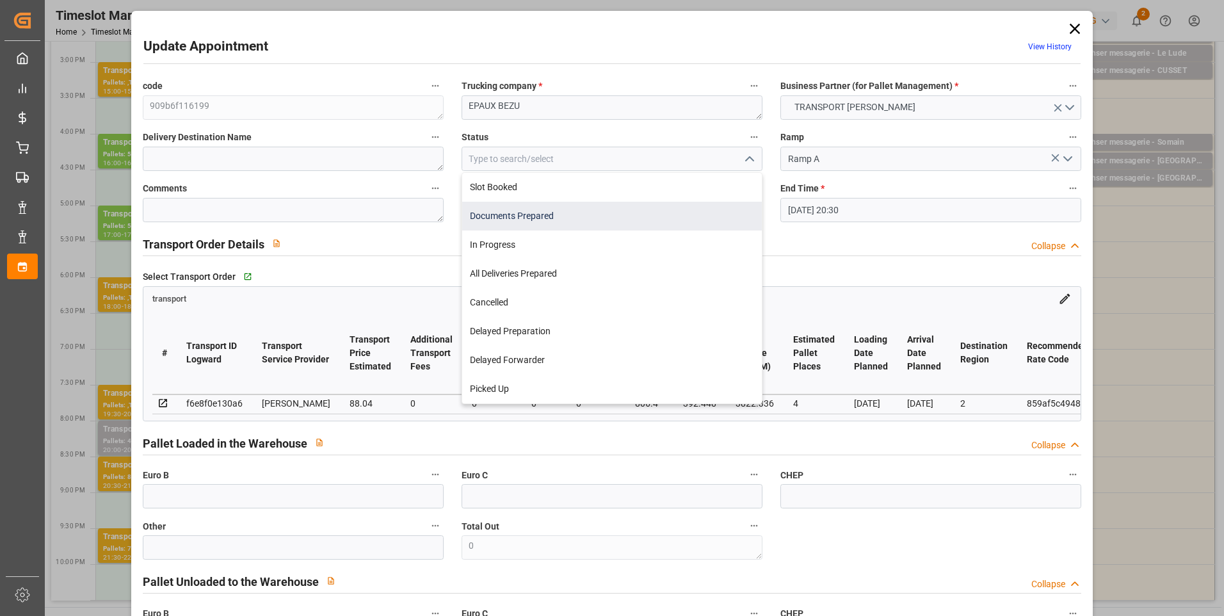
click at [590, 222] on div "Documents Prepared" at bounding box center [612, 216] width 300 height 29
type input "Documents Prepared"
